Goal: Check status: Check status

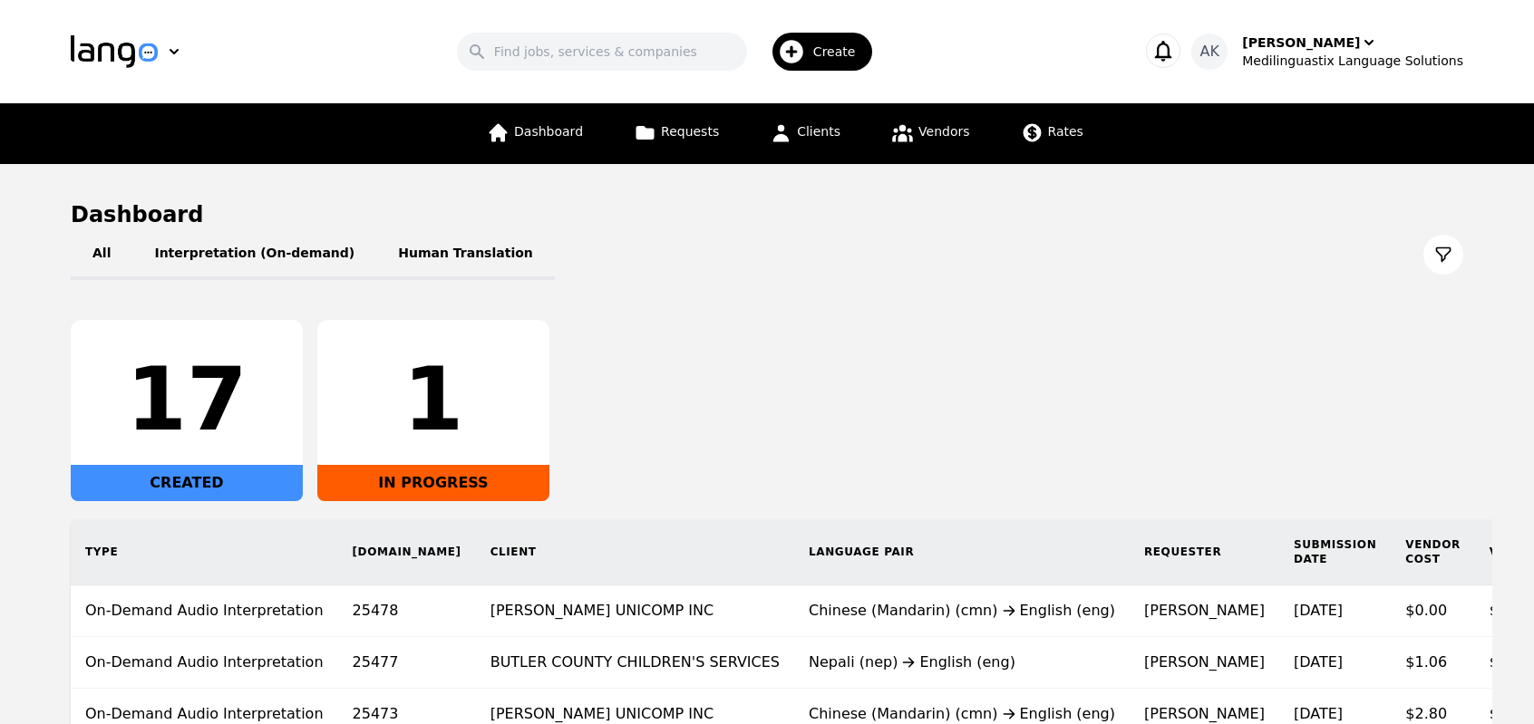
click at [753, 304] on div "All Interpretation (On-demand) Human Translation 17 CREATED 1 IN PROGRESS Type …" at bounding box center [767, 536] width 1393 height 615
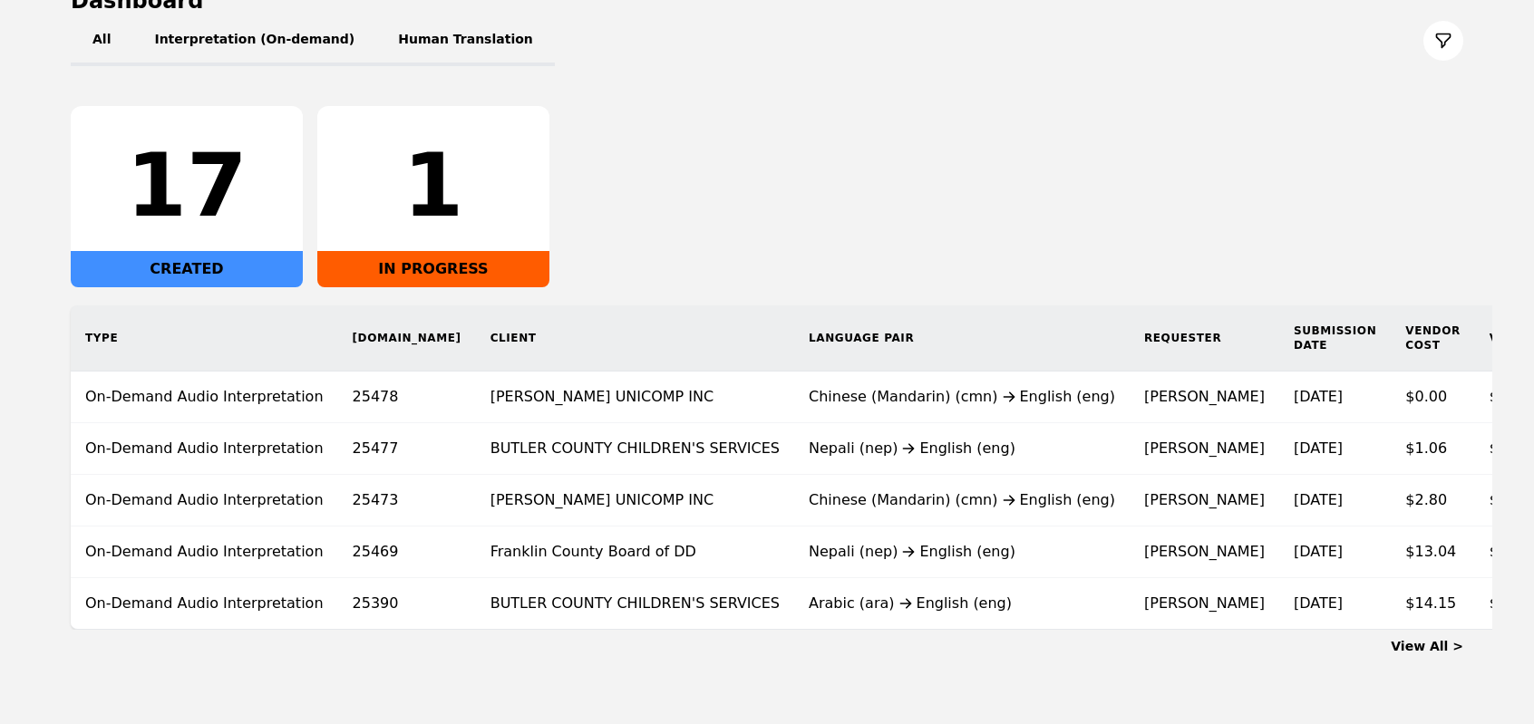
scroll to position [276, 0]
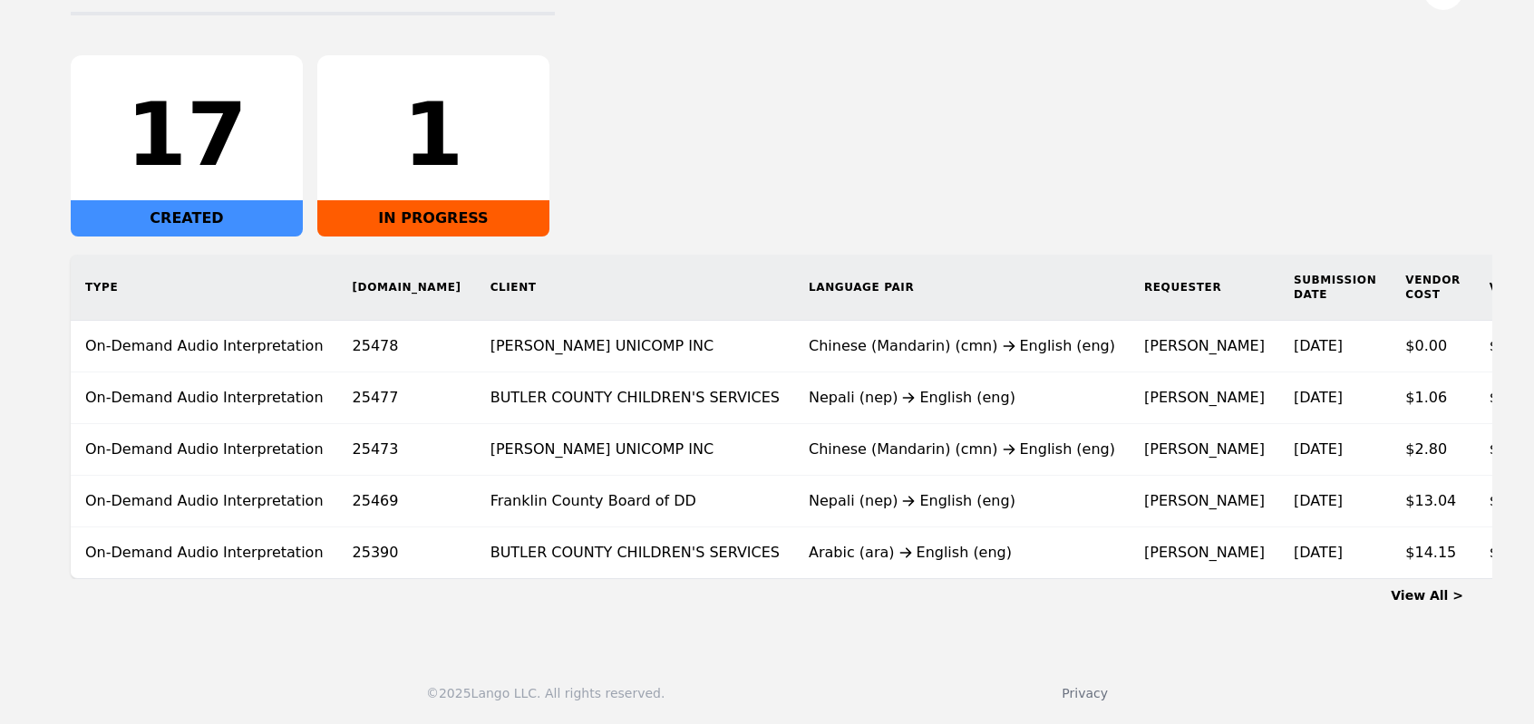
click at [711, 112] on div "17 CREATED 1 IN PROGRESS" at bounding box center [767, 145] width 1393 height 181
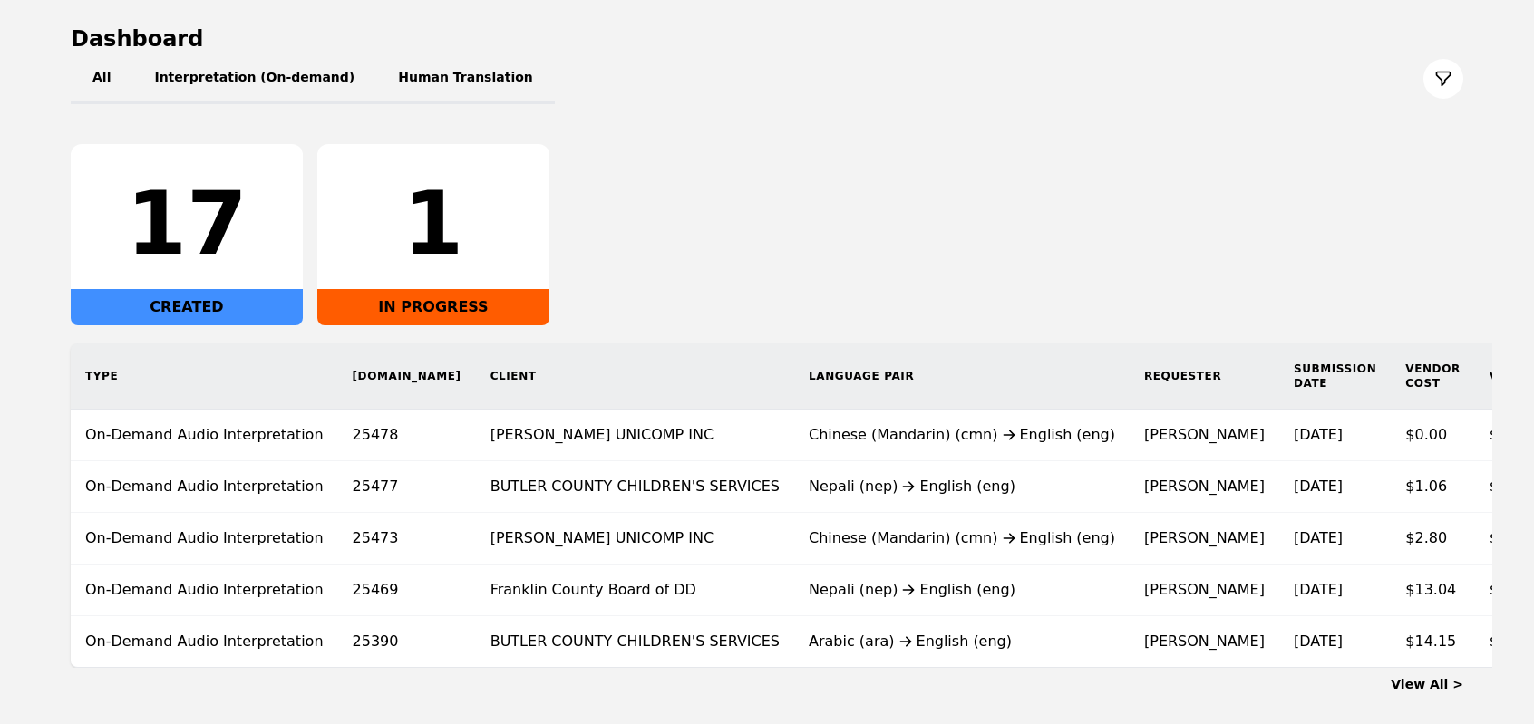
scroll to position [254, 0]
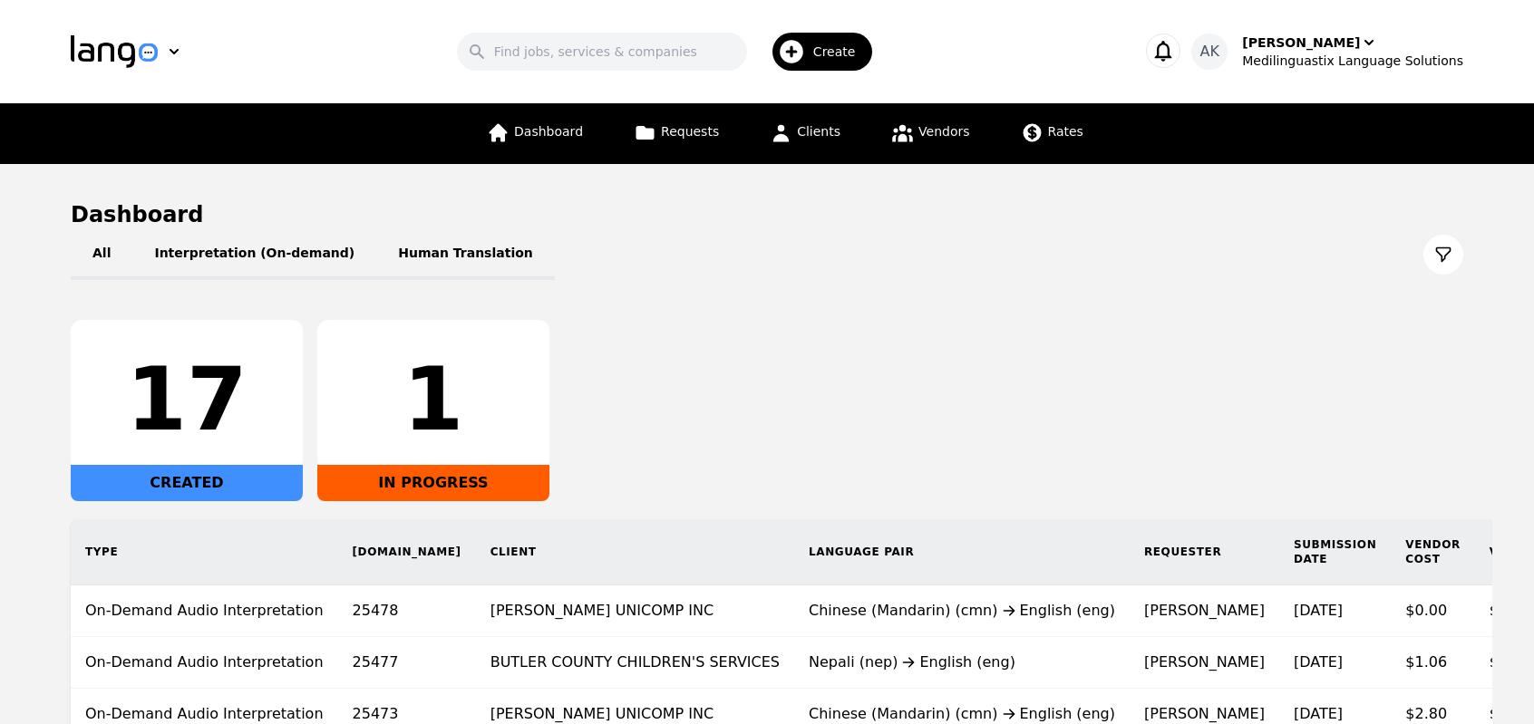
click at [660, 354] on div "17 CREATED 1 IN PROGRESS" at bounding box center [767, 410] width 1393 height 181
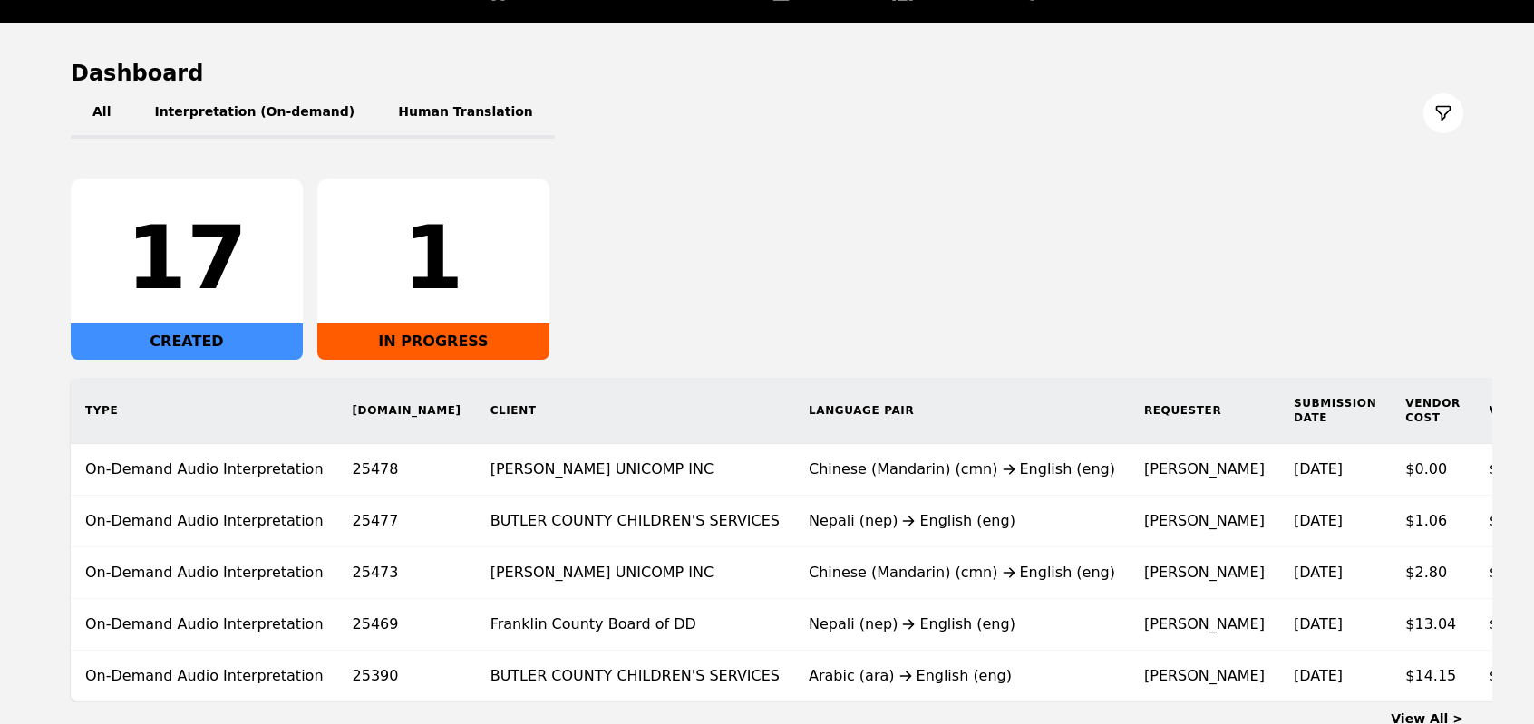
scroll to position [145, 0]
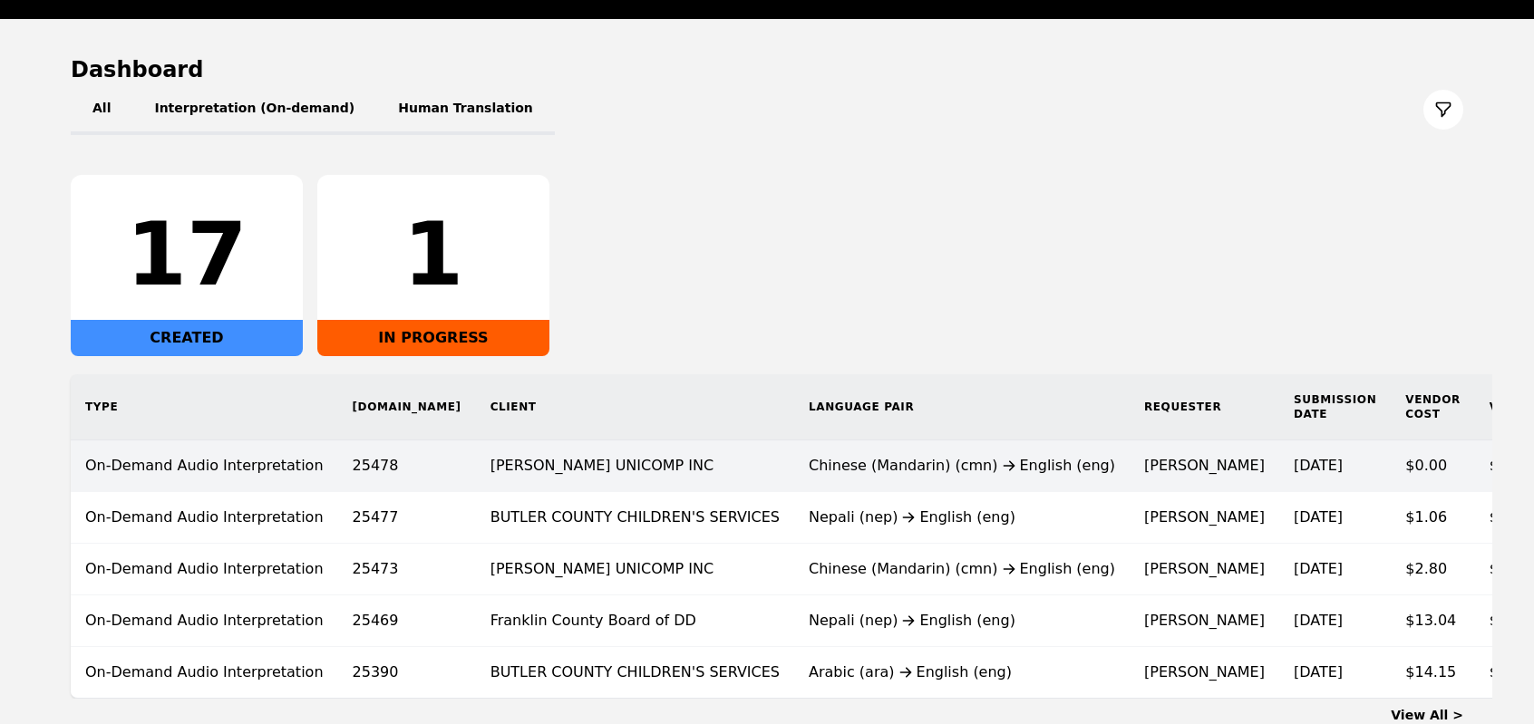
click at [1130, 460] on td "[PERSON_NAME]" at bounding box center [1205, 467] width 150 height 52
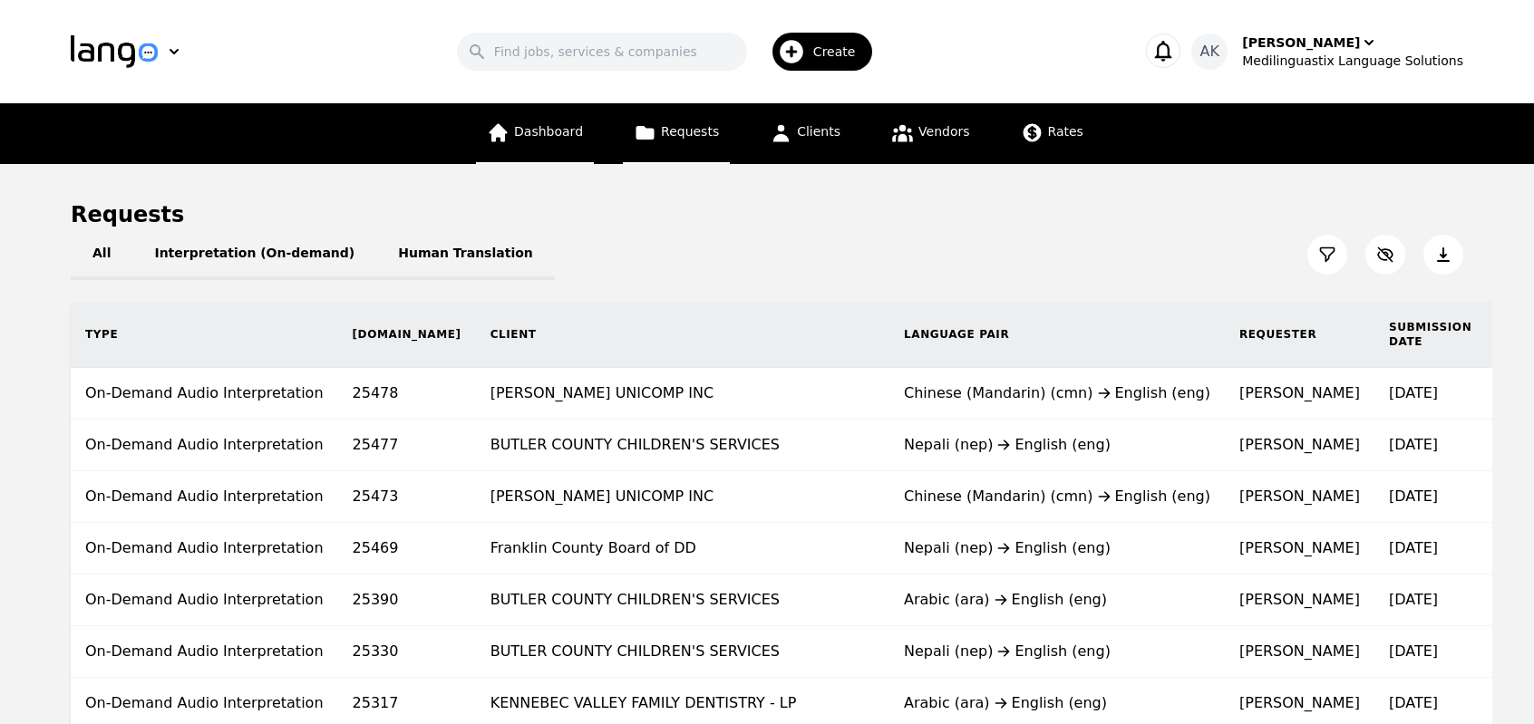
click at [551, 144] on link "Dashboard" at bounding box center [535, 133] width 118 height 61
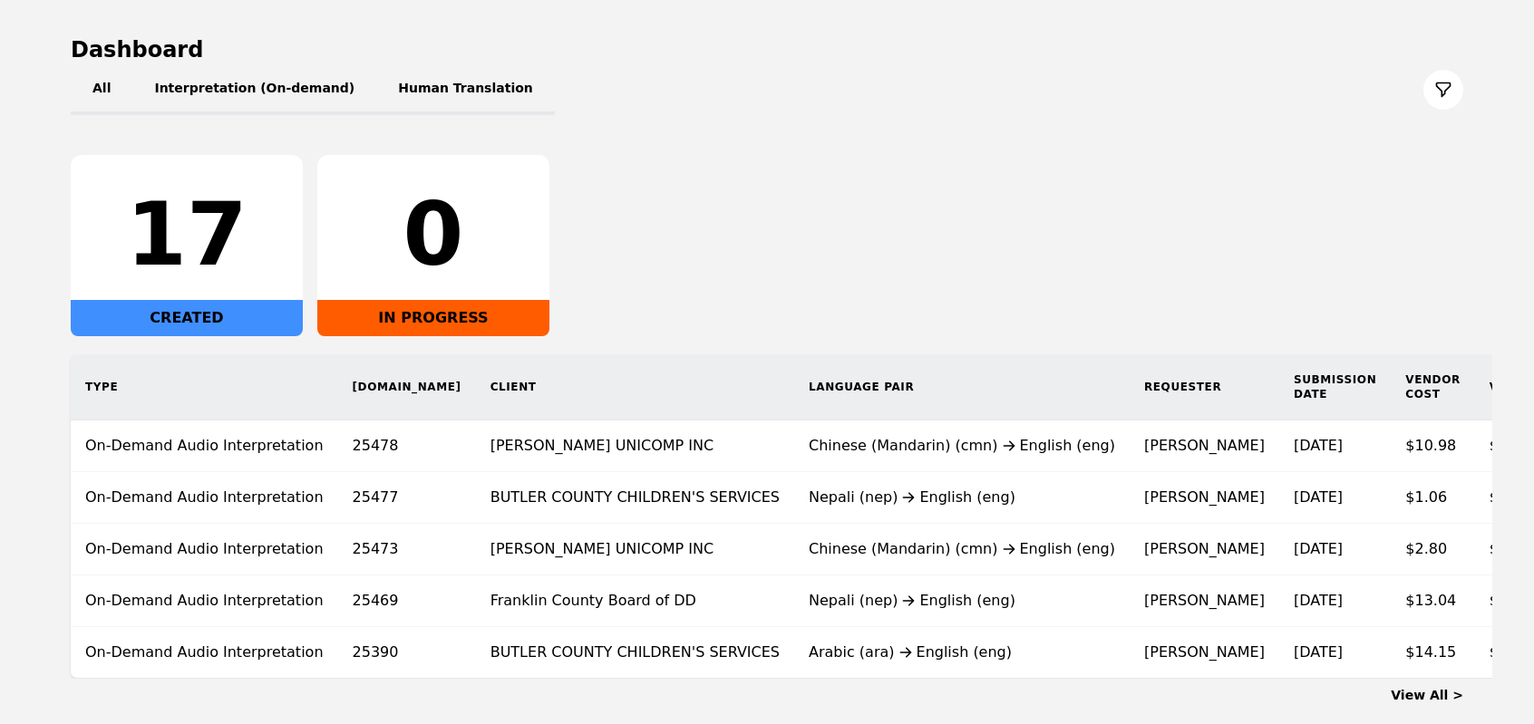
scroll to position [181, 0]
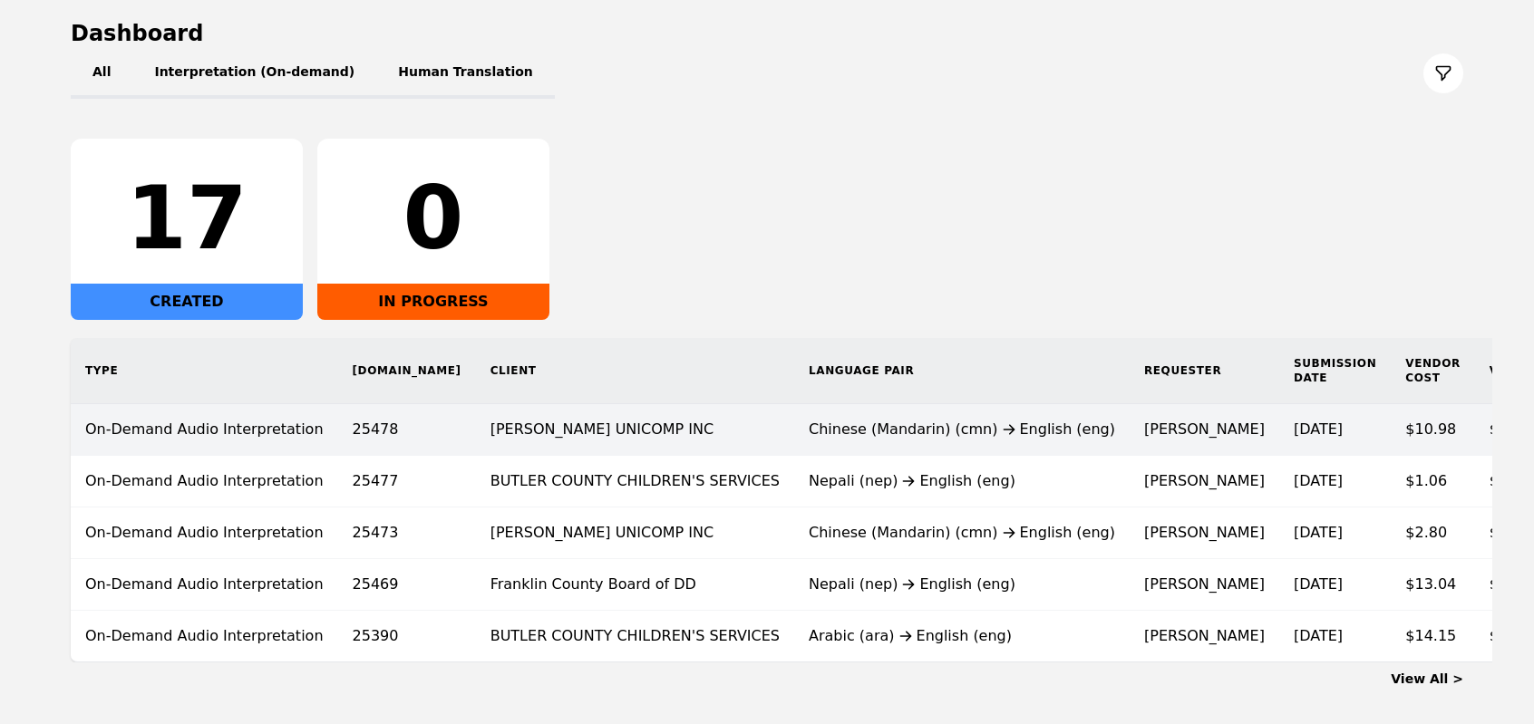
click at [1130, 437] on td "[PERSON_NAME]" at bounding box center [1205, 430] width 150 height 52
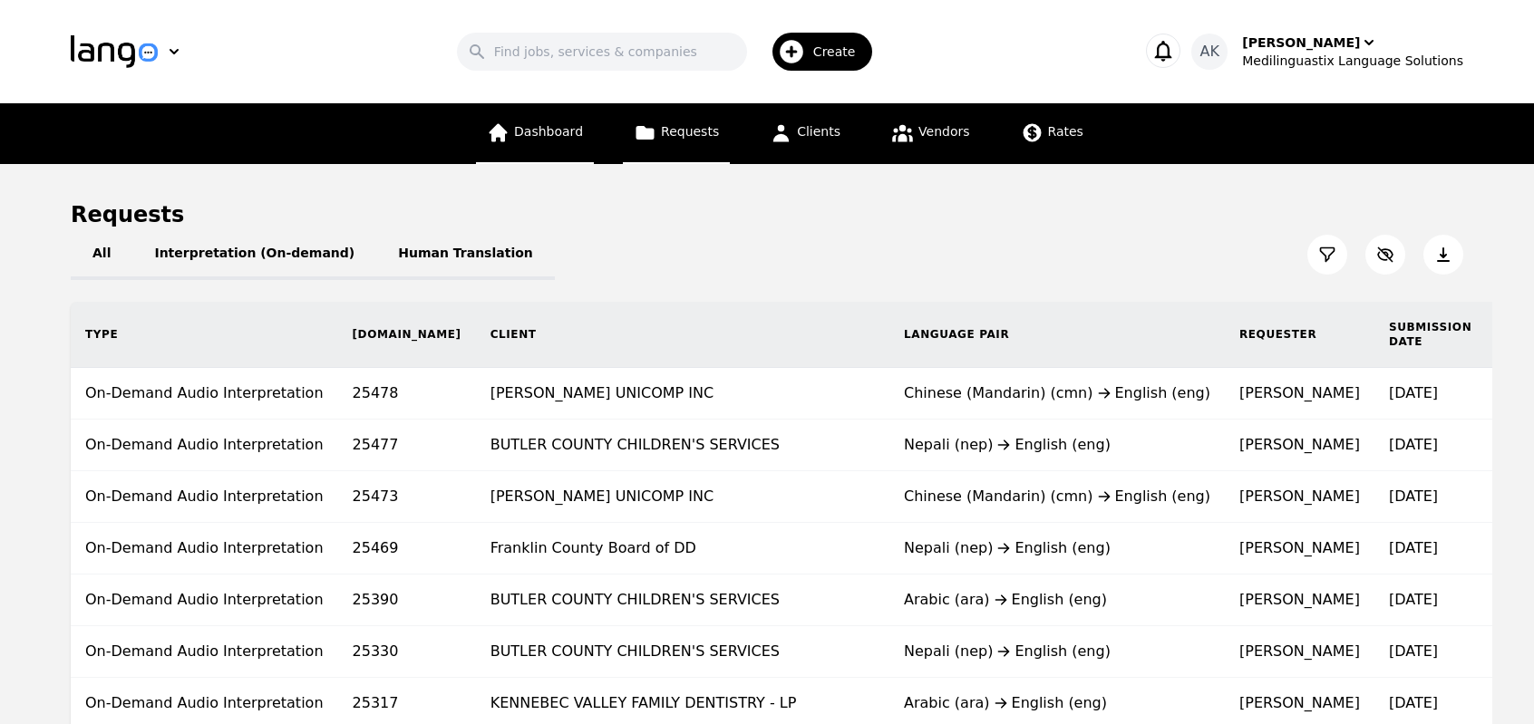
click at [578, 115] on link "Dashboard" at bounding box center [535, 133] width 118 height 61
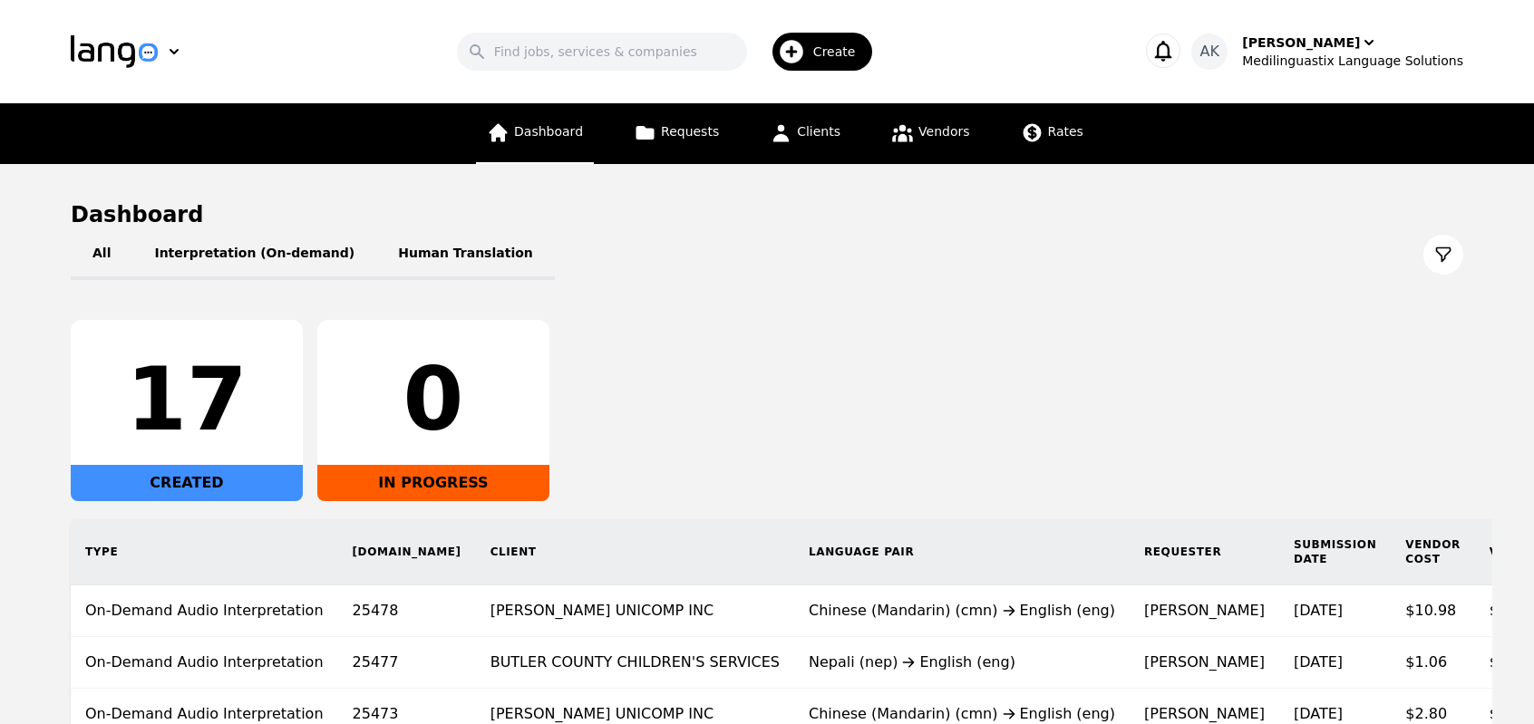
click at [543, 138] on span "Dashboard" at bounding box center [548, 131] width 69 height 15
click at [772, 408] on div "17 CREATED 0 IN PROGRESS" at bounding box center [767, 410] width 1393 height 181
click at [791, 409] on div "17 CREATED 0 IN PROGRESS" at bounding box center [767, 410] width 1393 height 181
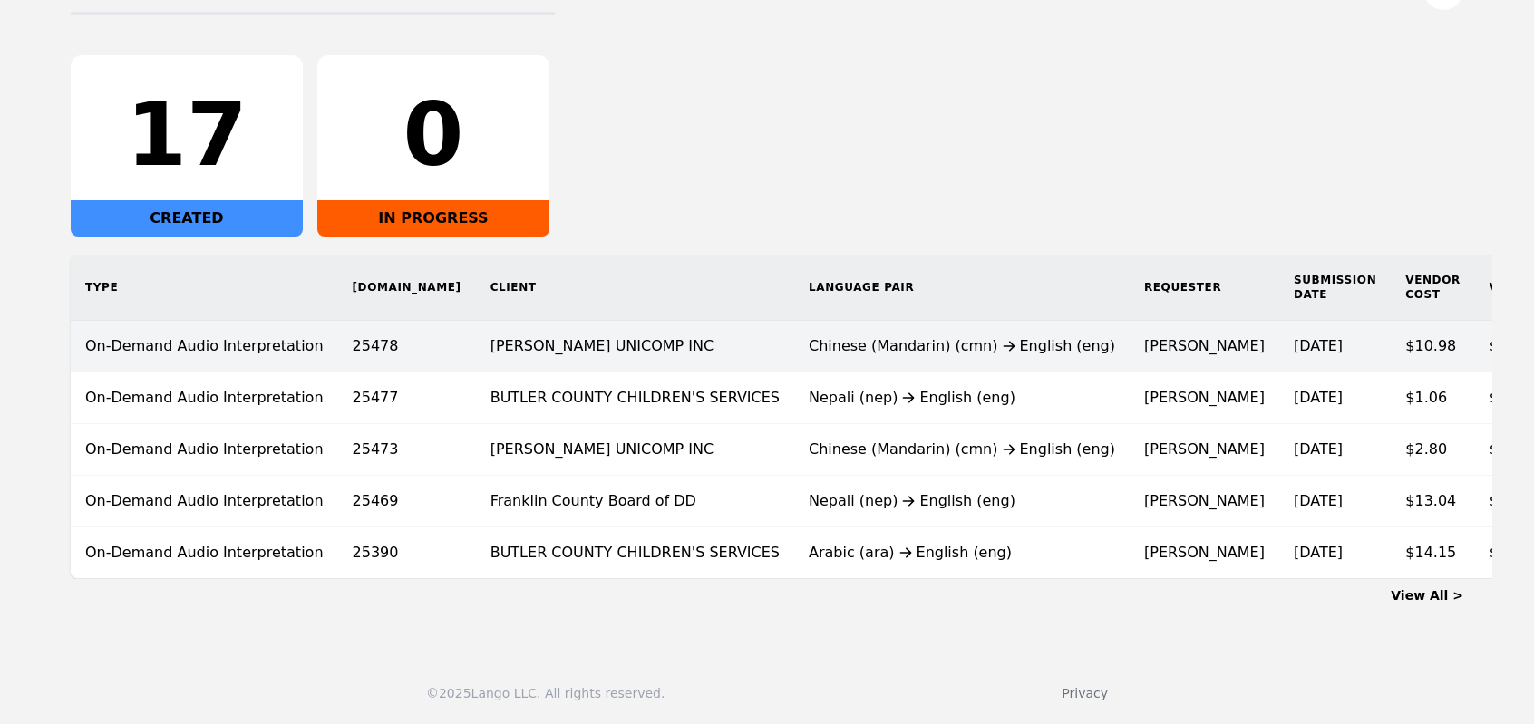
click at [809, 335] on div "Chinese (Mandarin) (cmn) English (eng)" at bounding box center [962, 346] width 306 height 22
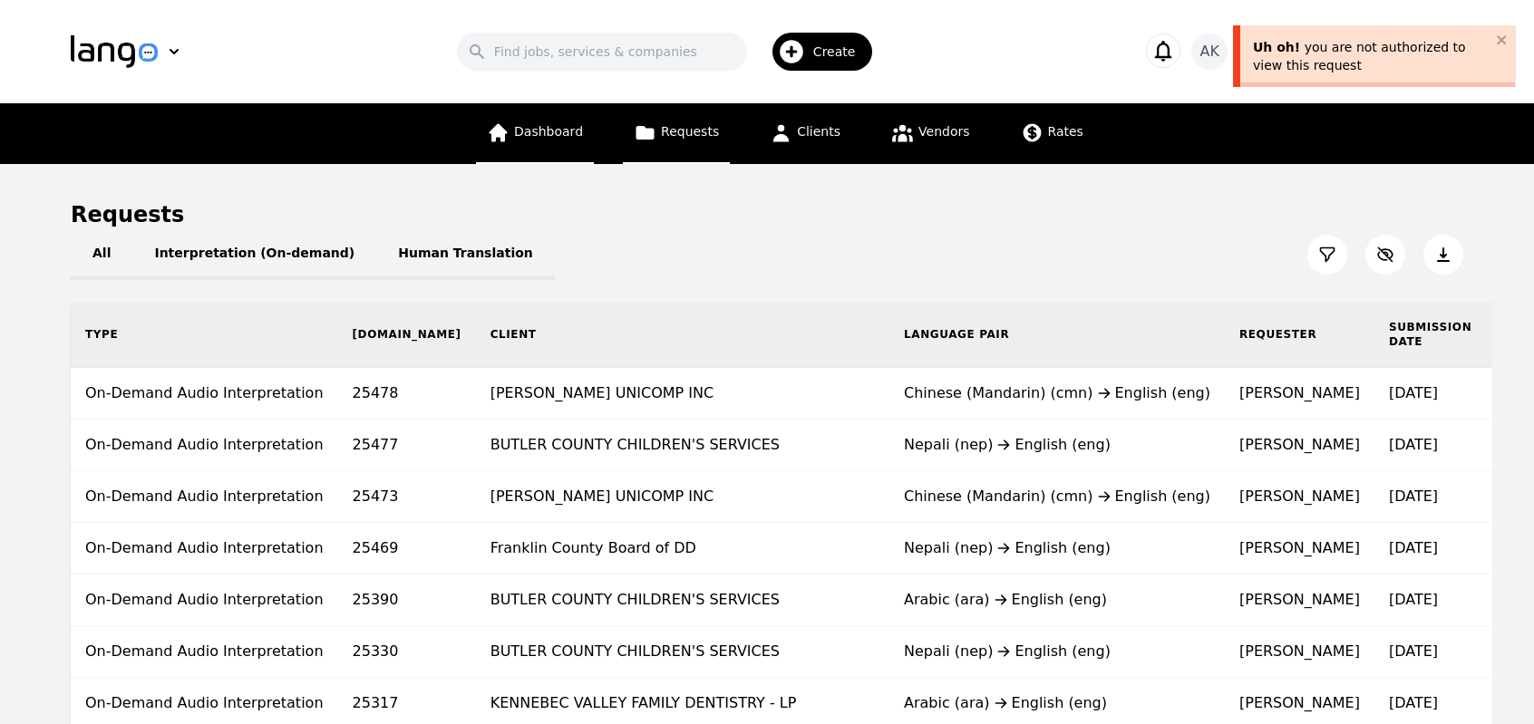
click at [551, 132] on span "Dashboard" at bounding box center [548, 131] width 69 height 15
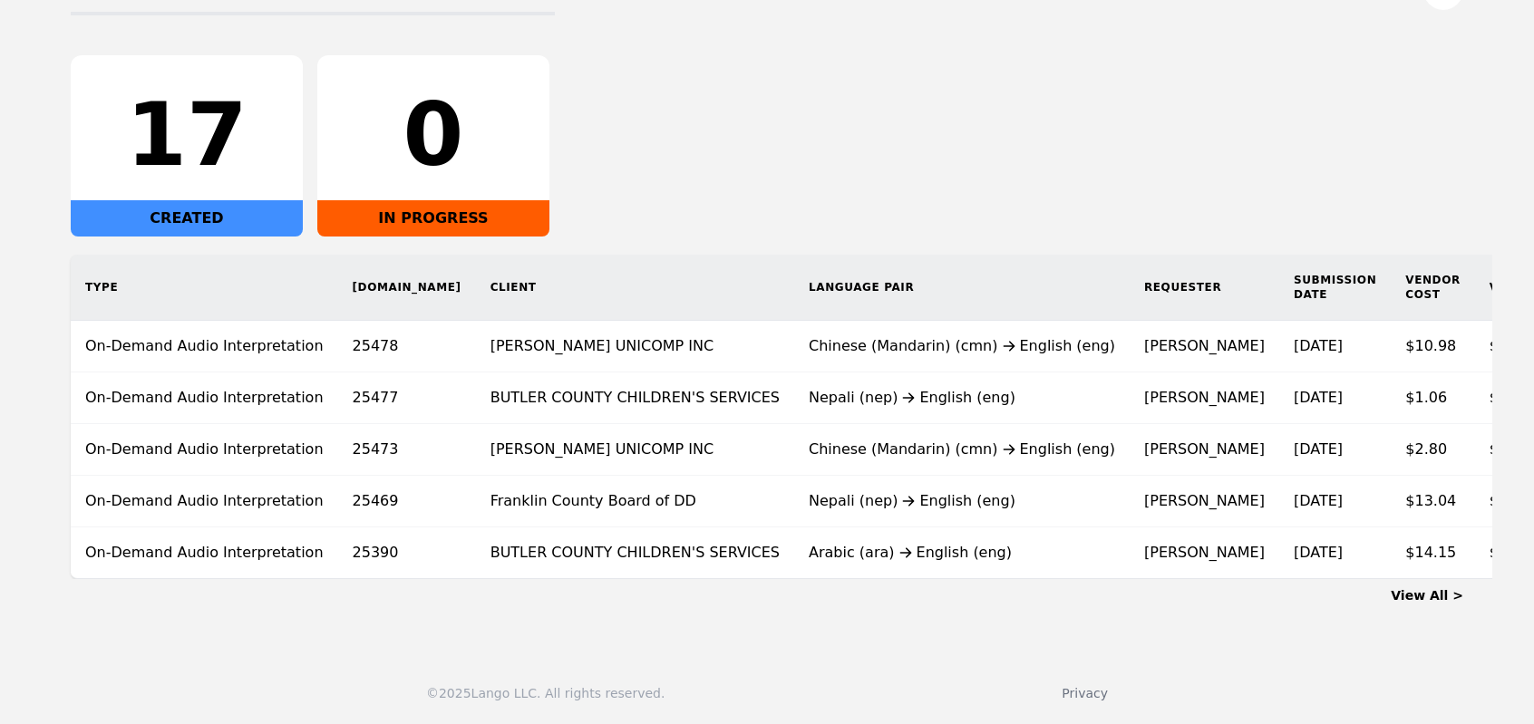
scroll to position [276, 0]
click at [1442, 603] on link "View All >" at bounding box center [1427, 595] width 73 height 15
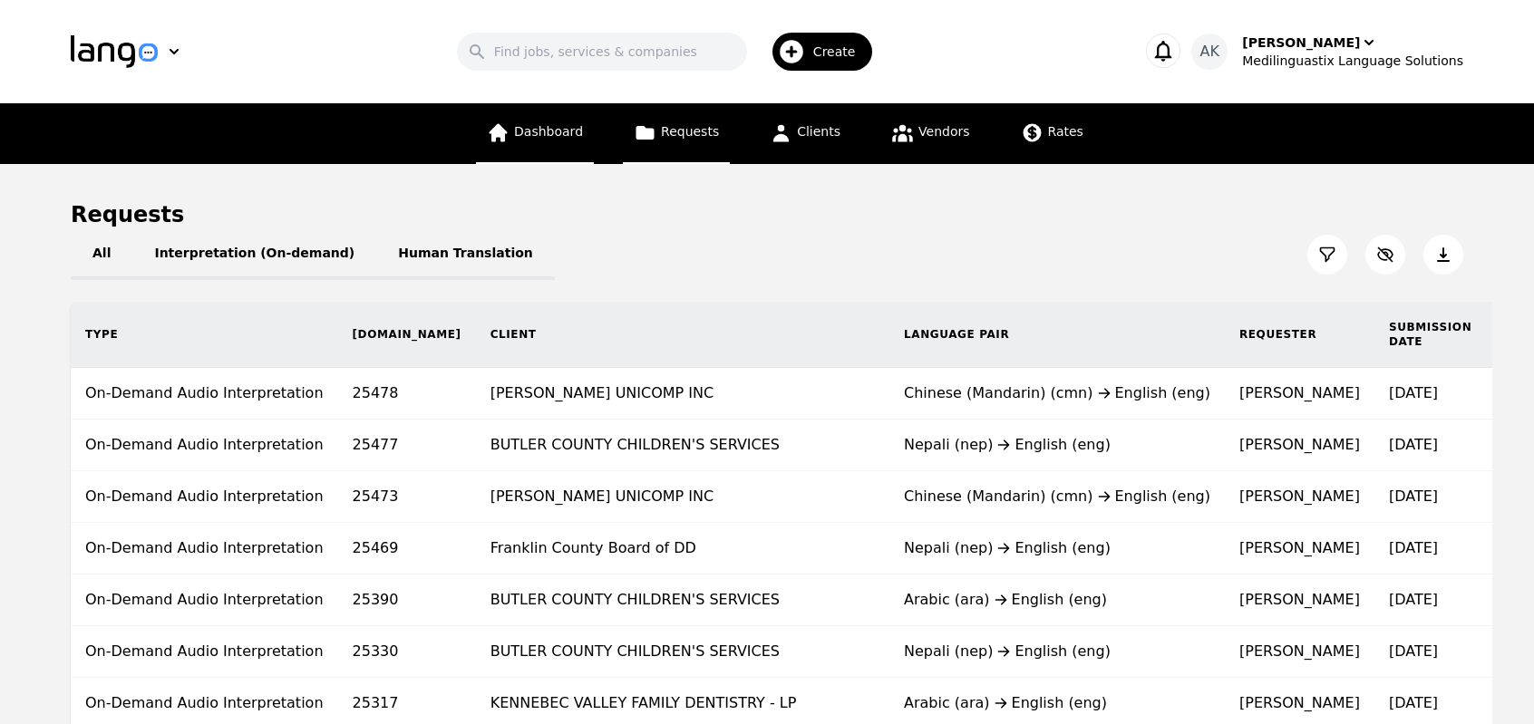
click at [539, 134] on span "Dashboard" at bounding box center [548, 131] width 69 height 15
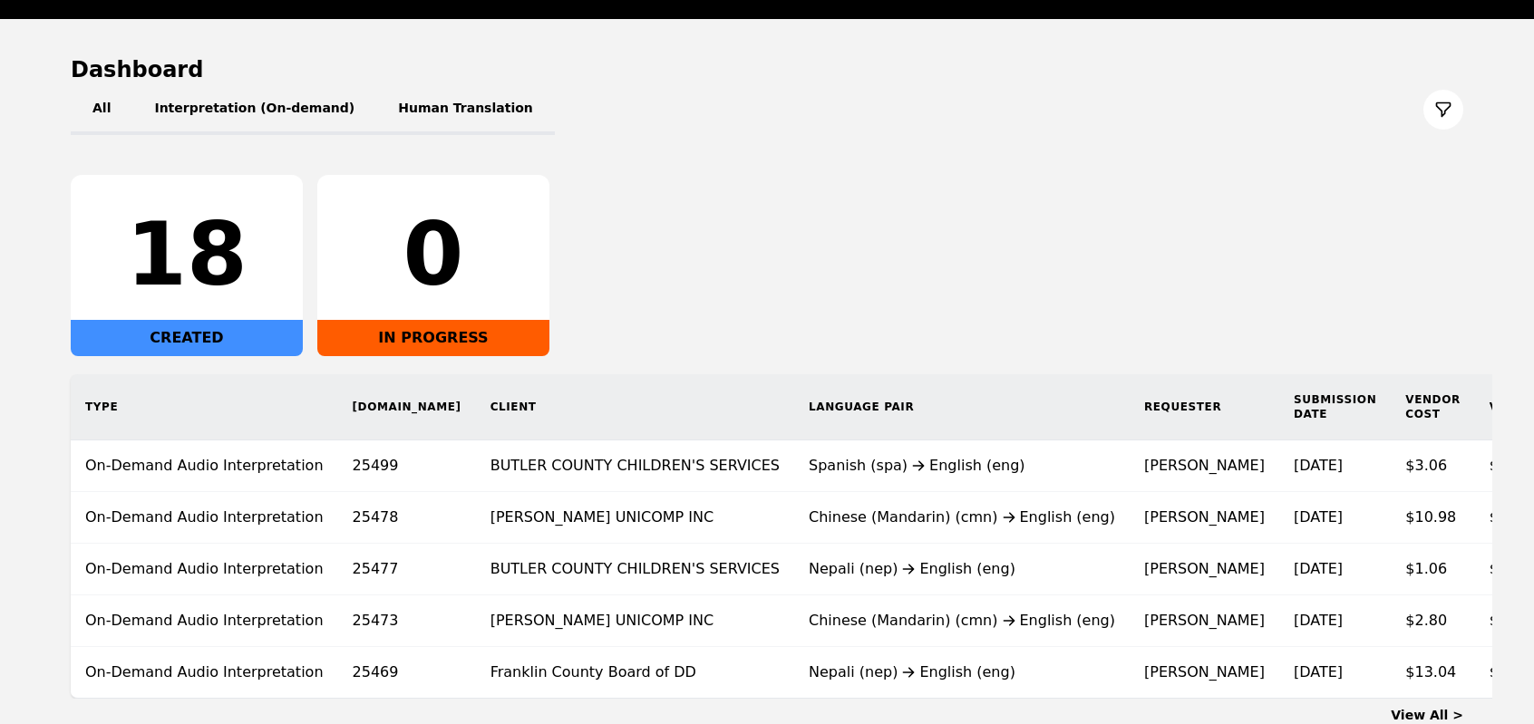
scroll to position [109, 0]
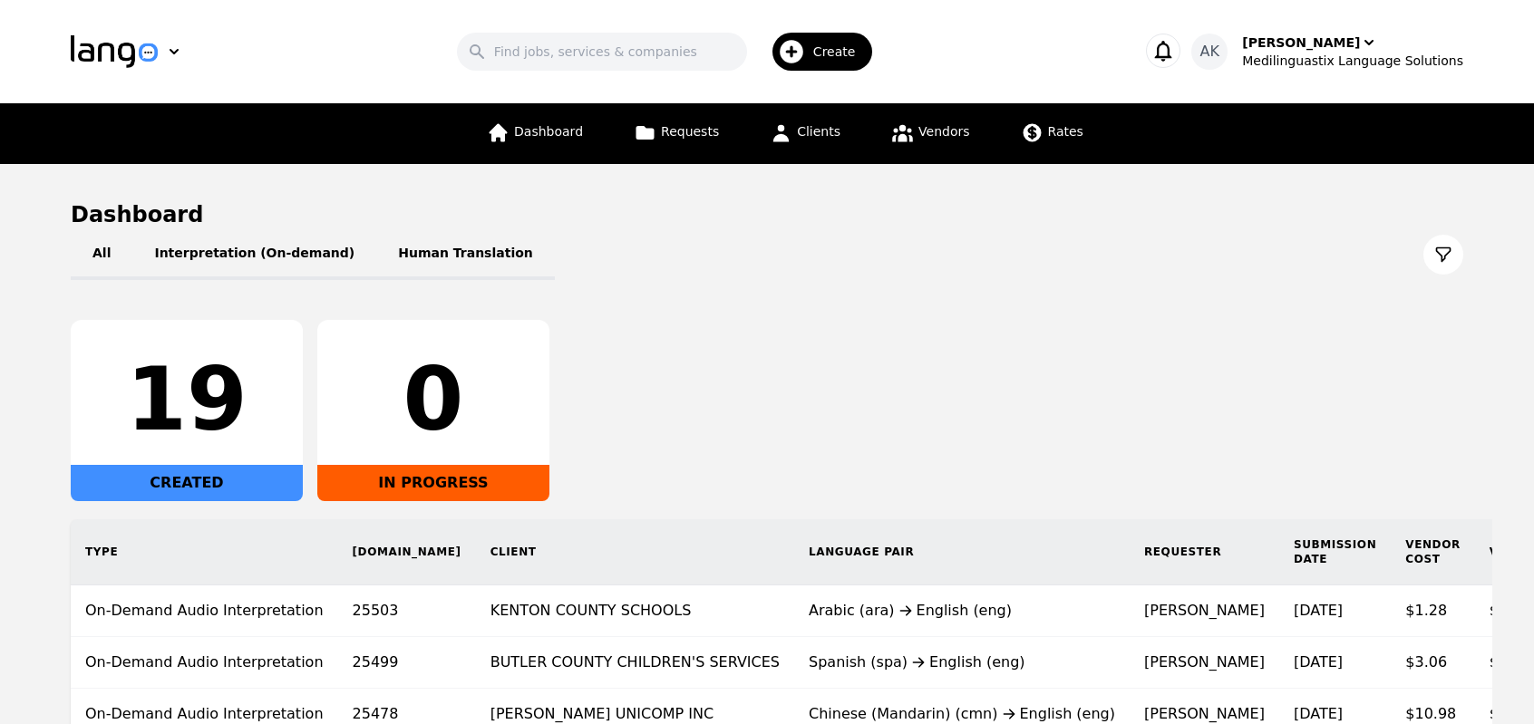
click at [0, 516] on main "Dashboard All Interpretation (On-demand) Human Translation 19 CREATED 0 IN PROG…" at bounding box center [767, 535] width 1534 height 742
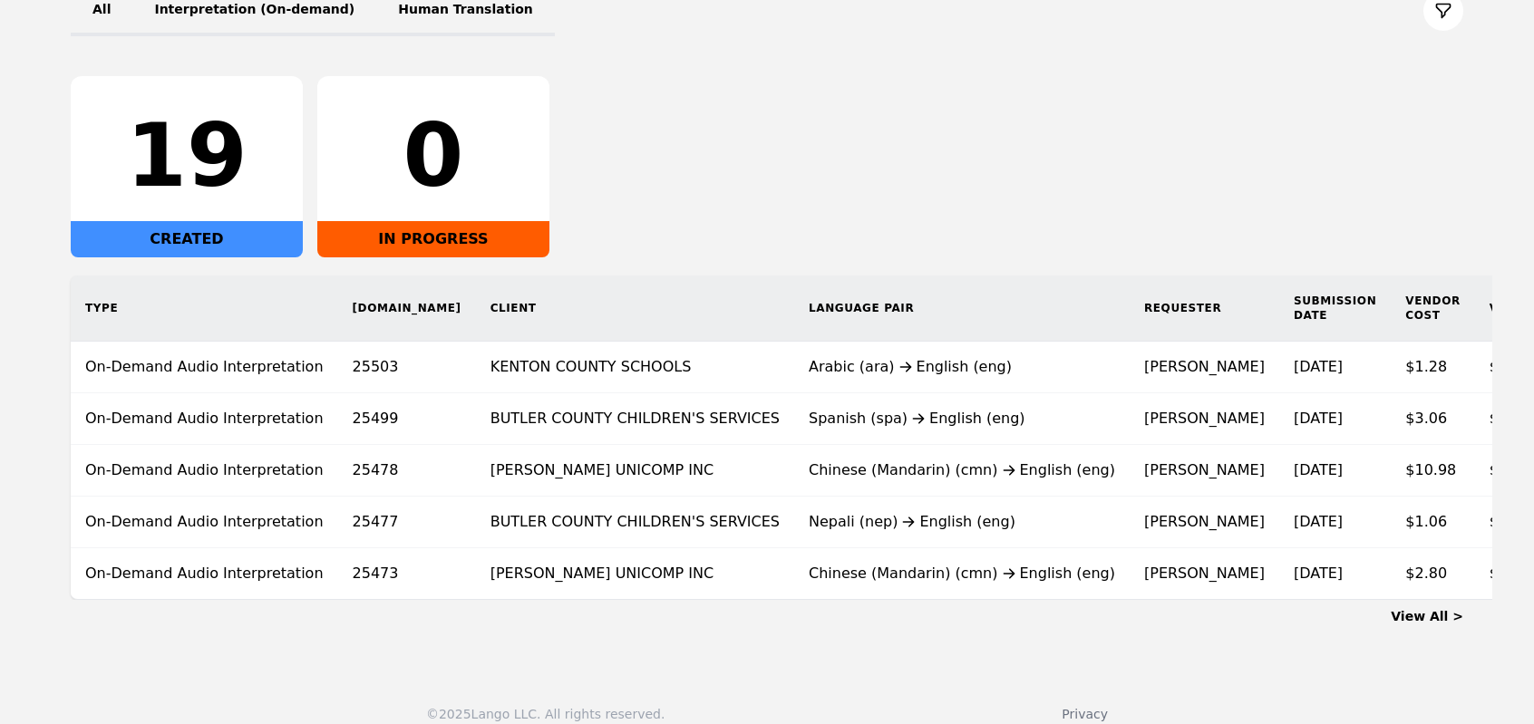
scroll to position [239, 0]
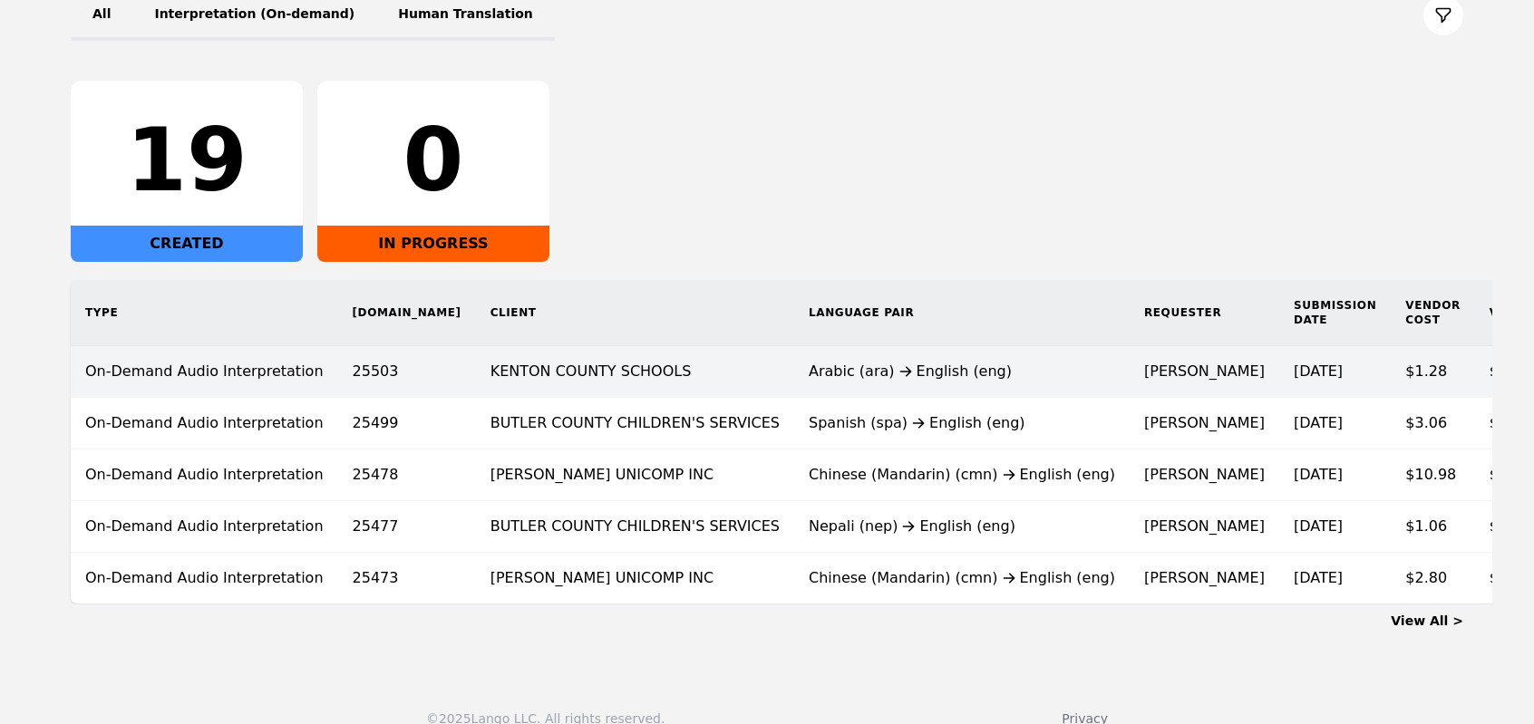
click at [533, 386] on td "KENTON COUNTY SCHOOLS" at bounding box center [635, 372] width 318 height 52
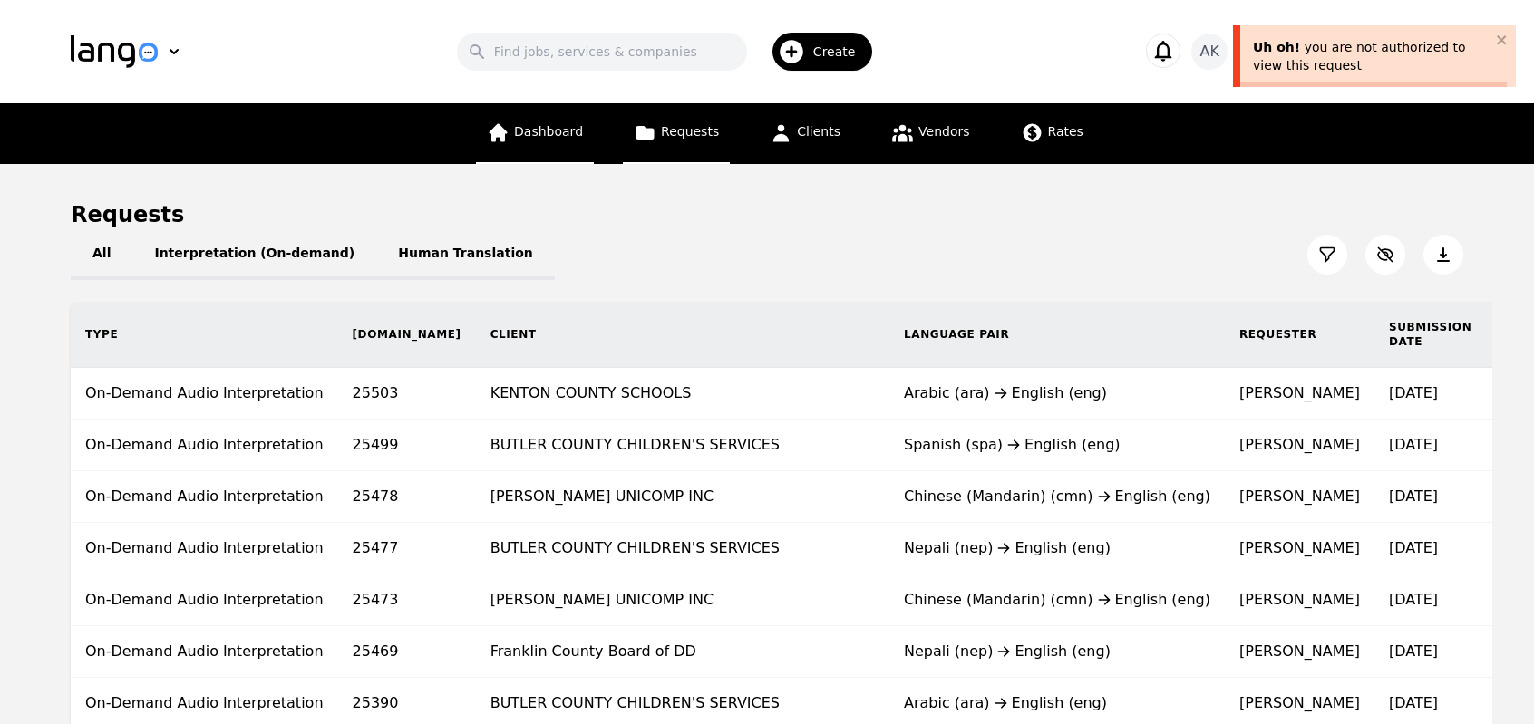
click at [553, 144] on link "Dashboard" at bounding box center [535, 133] width 118 height 61
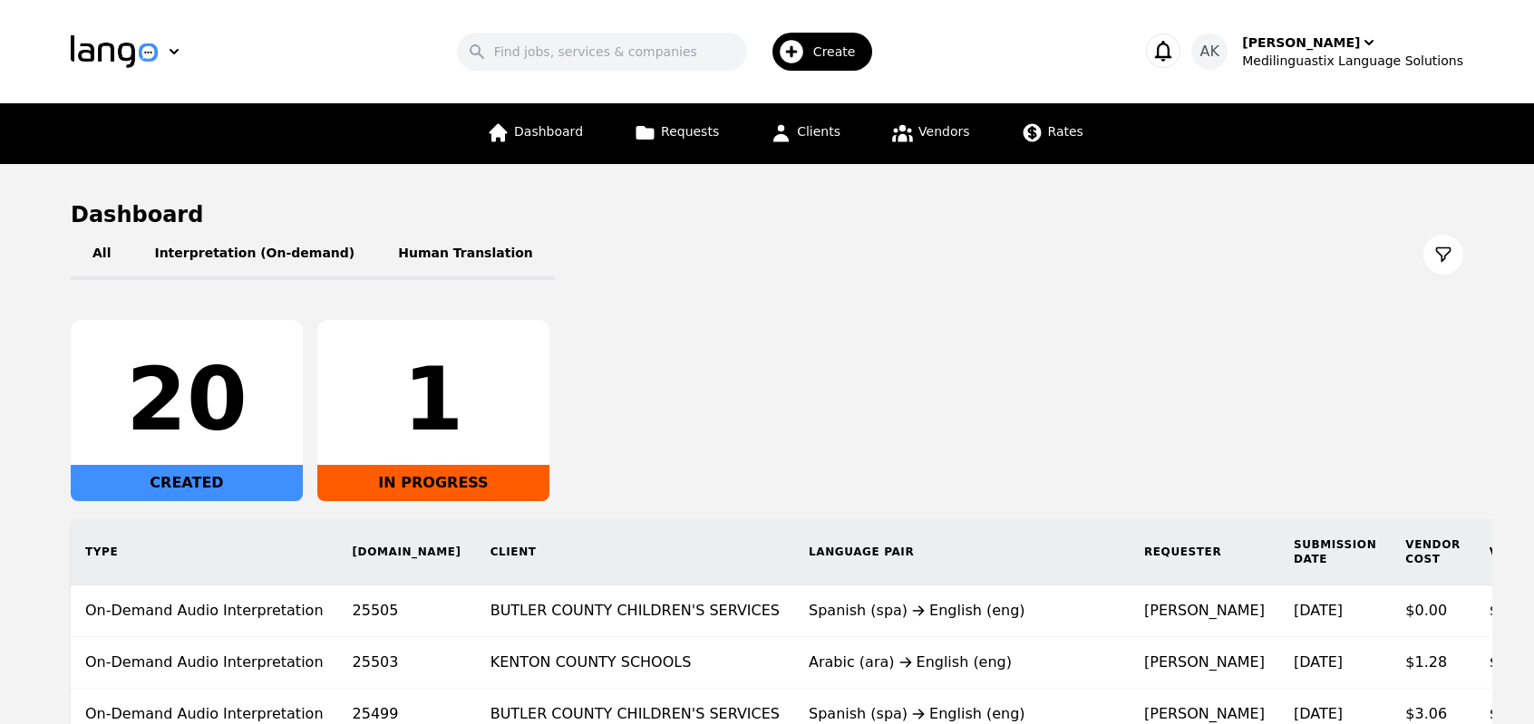
click at [842, 336] on div "20 CREATED 1 IN PROGRESS" at bounding box center [767, 410] width 1393 height 181
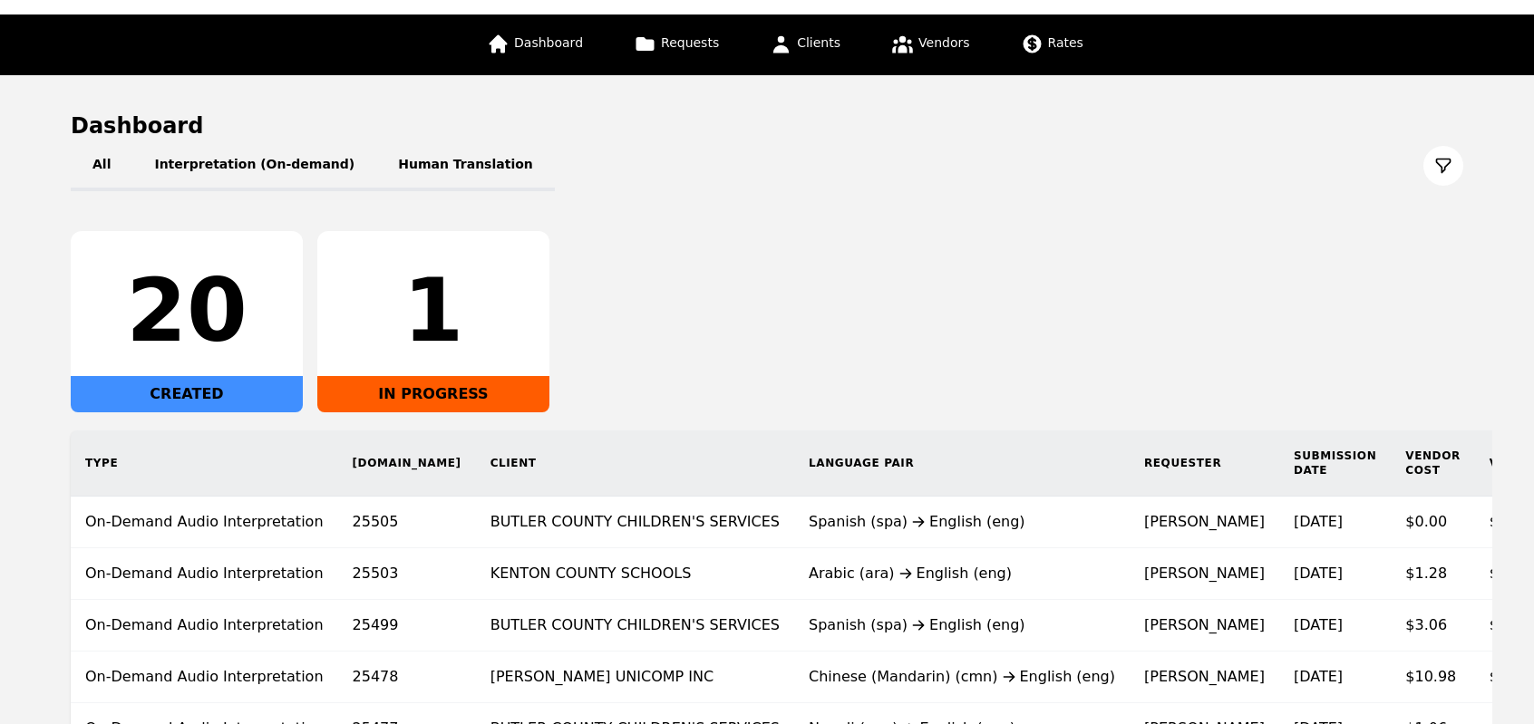
scroll to position [218, 0]
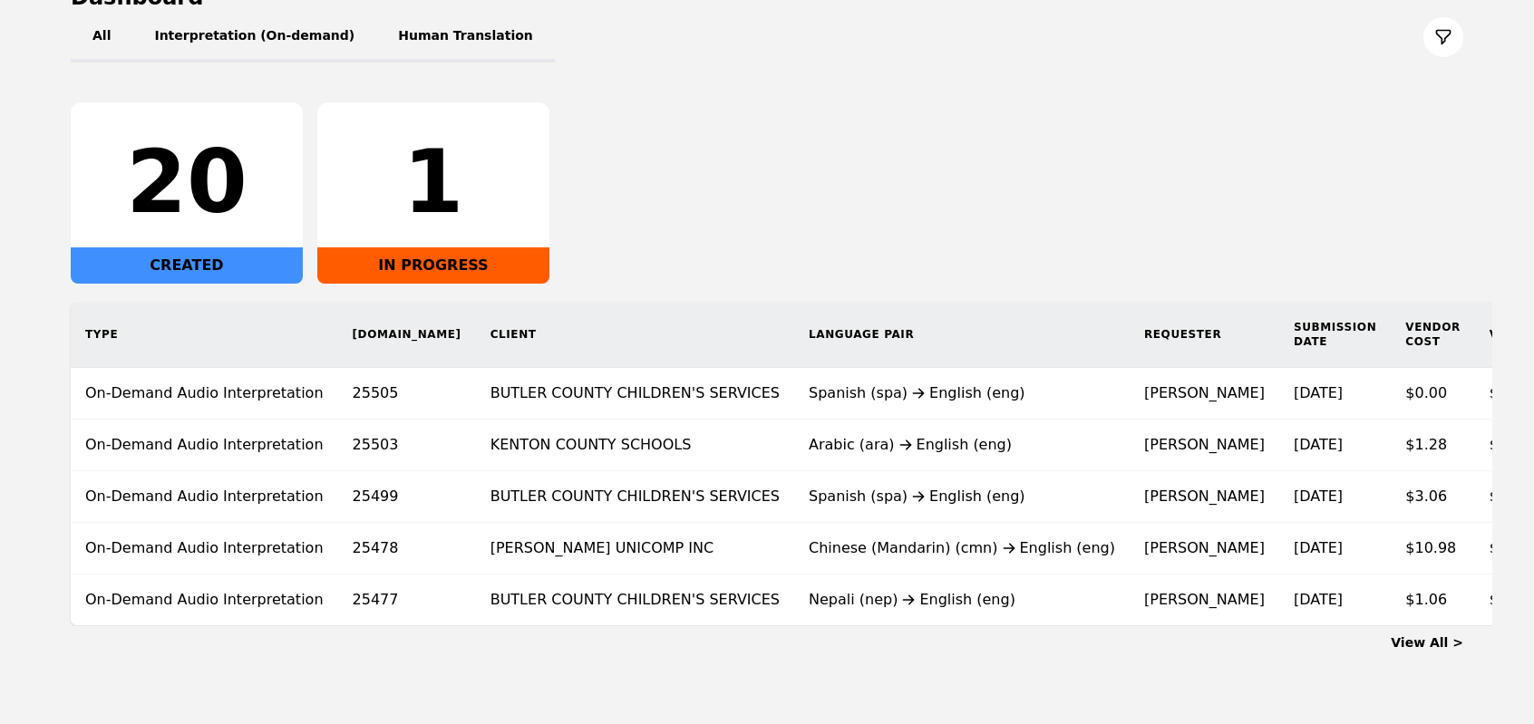
click at [1425, 650] on link "View All >" at bounding box center [1427, 643] width 73 height 15
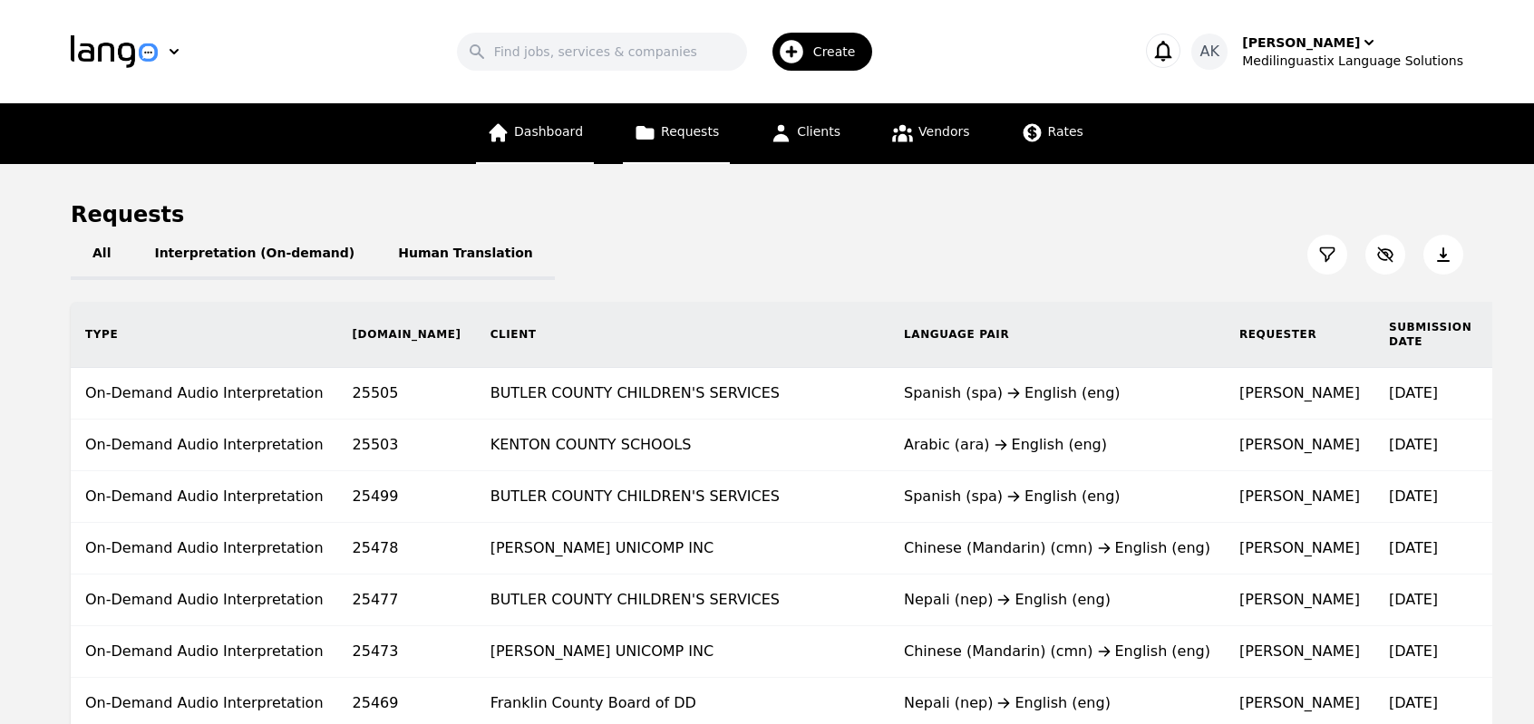
click at [542, 146] on link "Dashboard" at bounding box center [535, 133] width 118 height 61
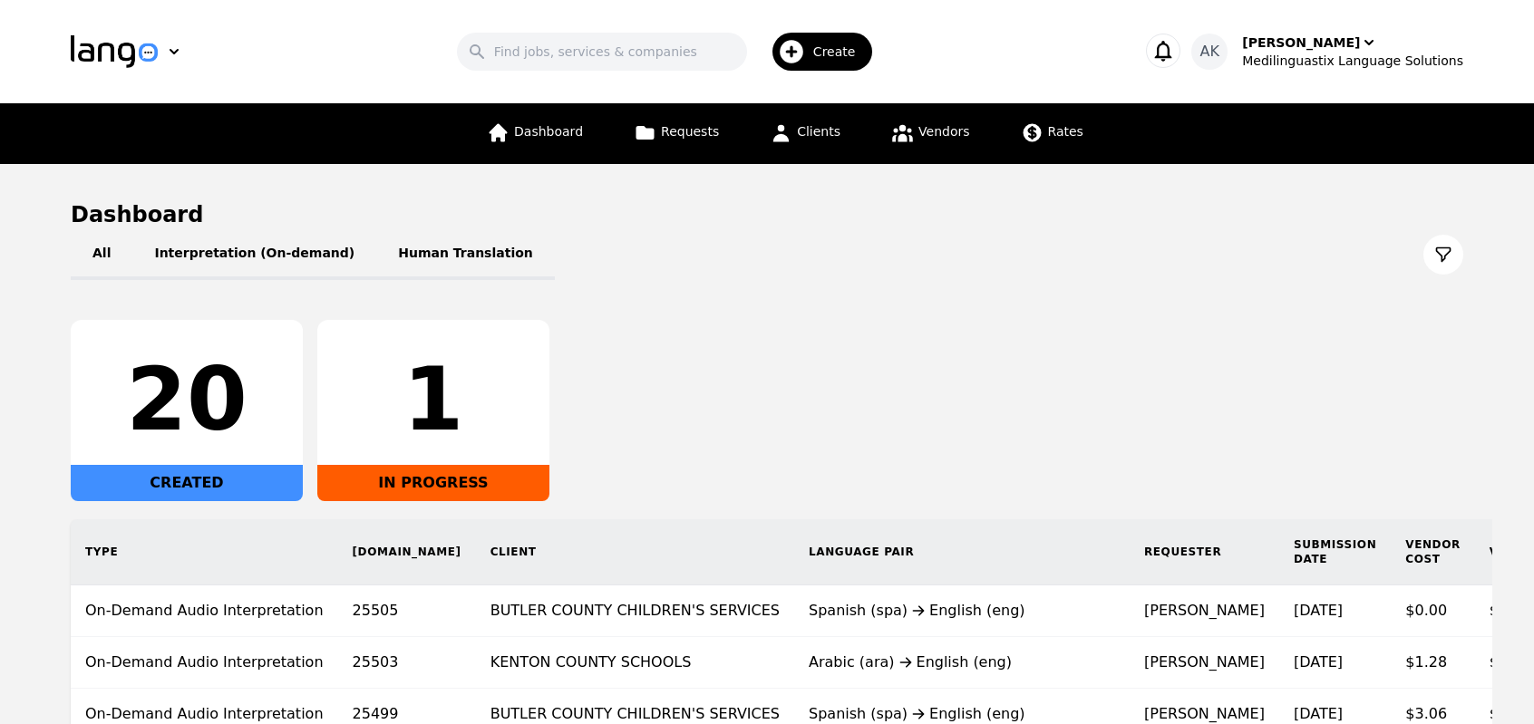
click at [782, 358] on div "20 CREATED 1 IN PROGRESS" at bounding box center [767, 410] width 1393 height 181
click at [825, 422] on div "20 CREATED 0 IN PROGRESS" at bounding box center [767, 410] width 1393 height 181
